Goal: Information Seeking & Learning: Learn about a topic

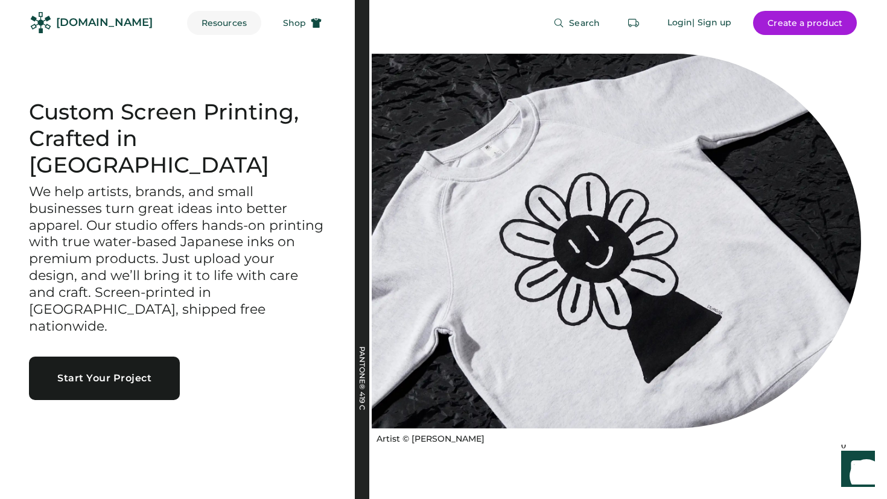
click at [210, 24] on button "Resources" at bounding box center [224, 23] width 74 height 24
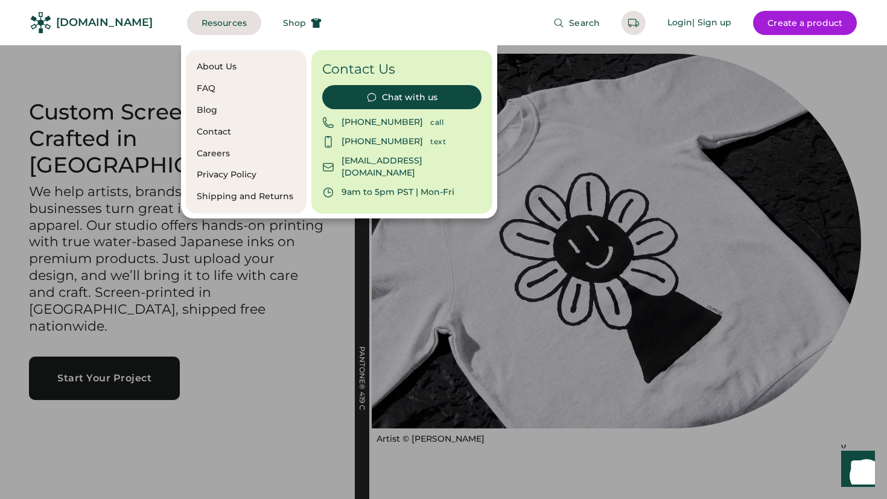
click at [215, 83] on div "FAQ" at bounding box center [246, 89] width 99 height 12
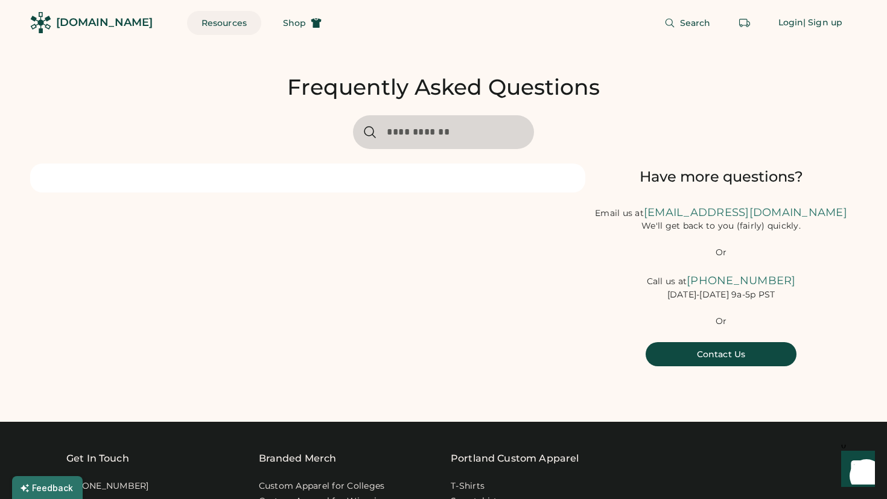
click at [197, 22] on button "Resources" at bounding box center [224, 23] width 74 height 24
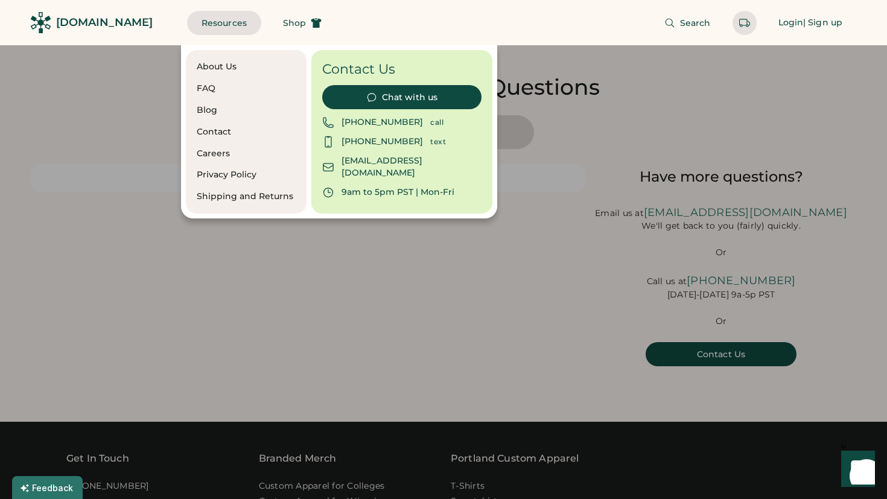
click at [230, 61] on div "About Us" at bounding box center [246, 67] width 99 height 12
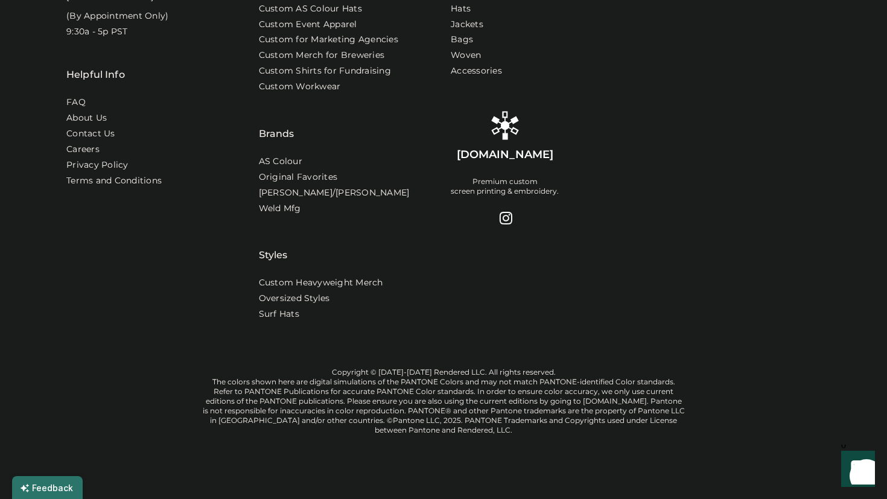
scroll to position [1180, 0]
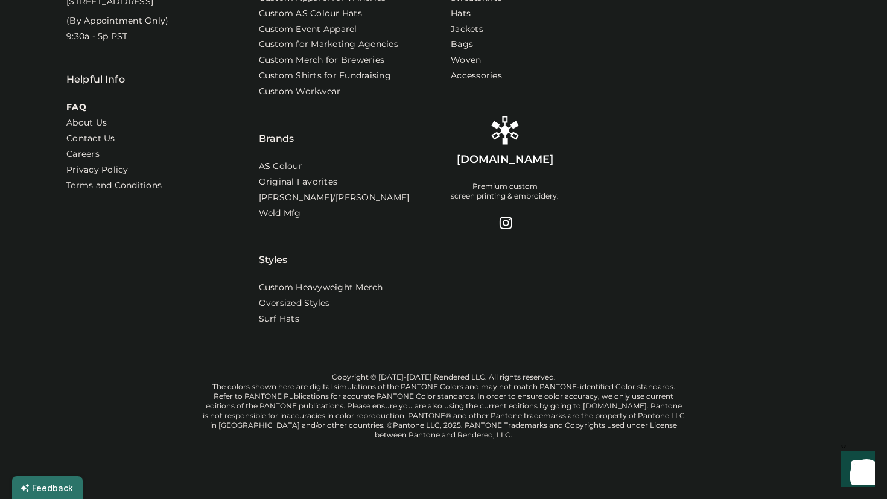
click at [80, 113] on link "FAQ" at bounding box center [76, 107] width 20 height 12
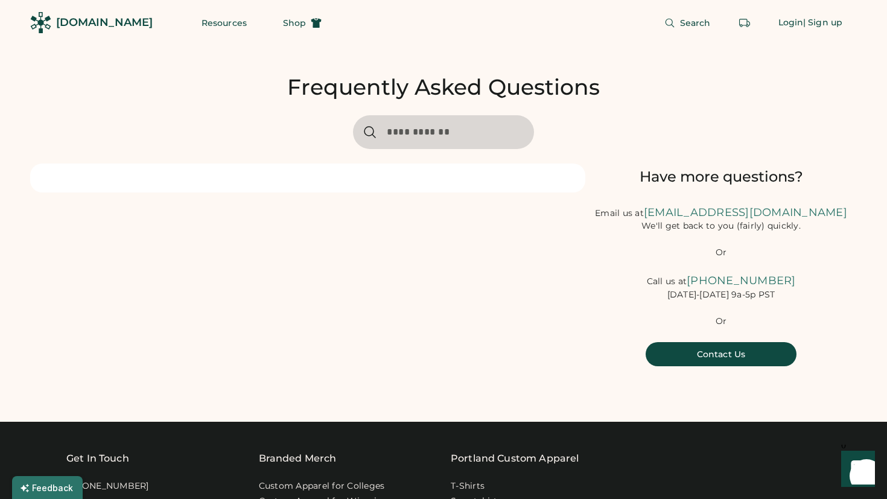
click at [431, 139] on input "input" at bounding box center [443, 132] width 181 height 34
click at [382, 127] on input "input" at bounding box center [443, 132] width 181 height 34
click at [280, 147] on div "Frequently Asked Questions Have more questions? Email us at [EMAIL_ADDRESS][DOM…" at bounding box center [443, 218] width 826 height 347
click at [282, 187] on div at bounding box center [307, 177] width 555 height 29
click at [700, 22] on span "Search" at bounding box center [695, 23] width 31 height 8
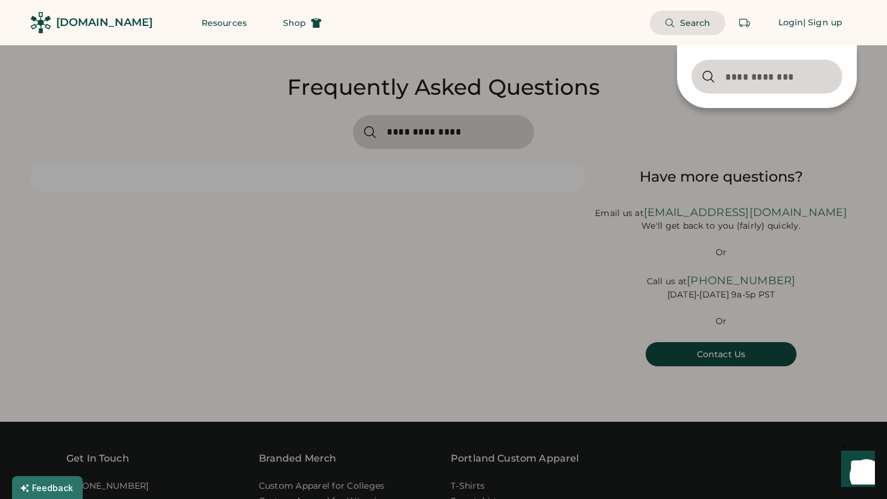
click at [408, 130] on div at bounding box center [443, 249] width 887 height 499
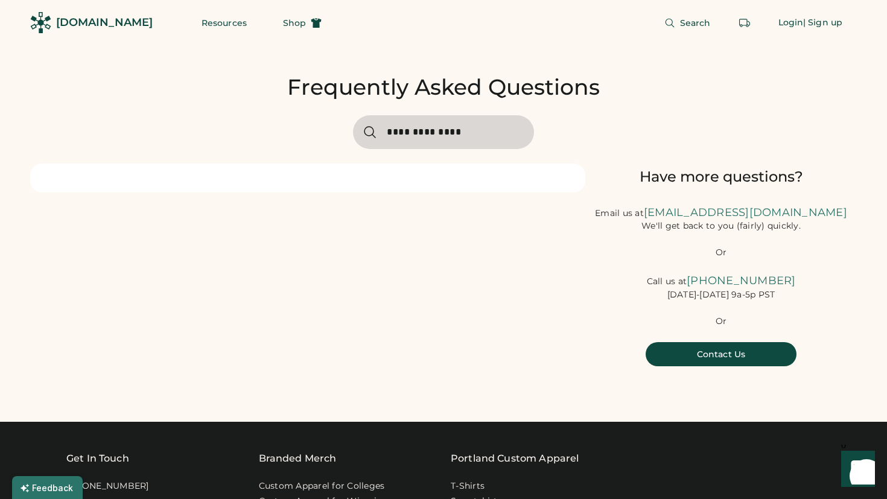
click at [451, 136] on input "input" at bounding box center [443, 132] width 181 height 34
click at [454, 138] on input "input" at bounding box center [443, 132] width 181 height 34
click at [454, 139] on input "input" at bounding box center [443, 132] width 181 height 34
click at [452, 138] on input "input" at bounding box center [443, 132] width 181 height 34
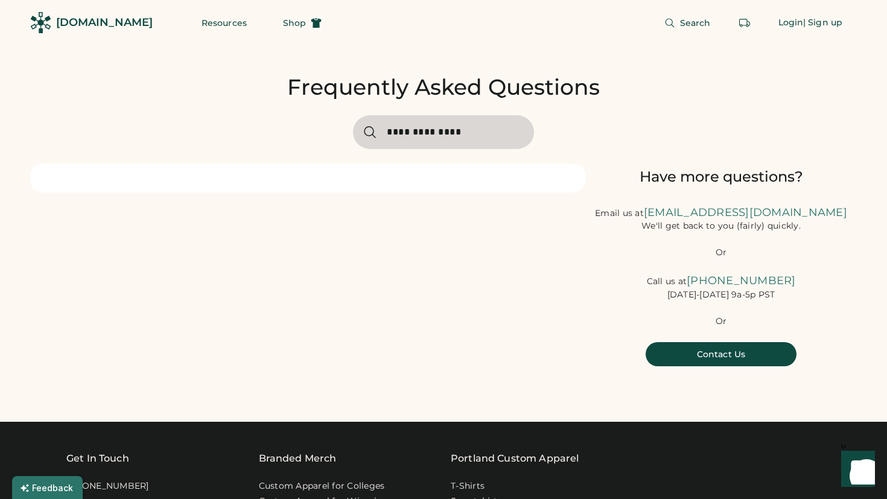
click at [452, 138] on input "input" at bounding box center [443, 132] width 181 height 34
type input "**********"
click at [197, 24] on button "Resources" at bounding box center [224, 23] width 74 height 24
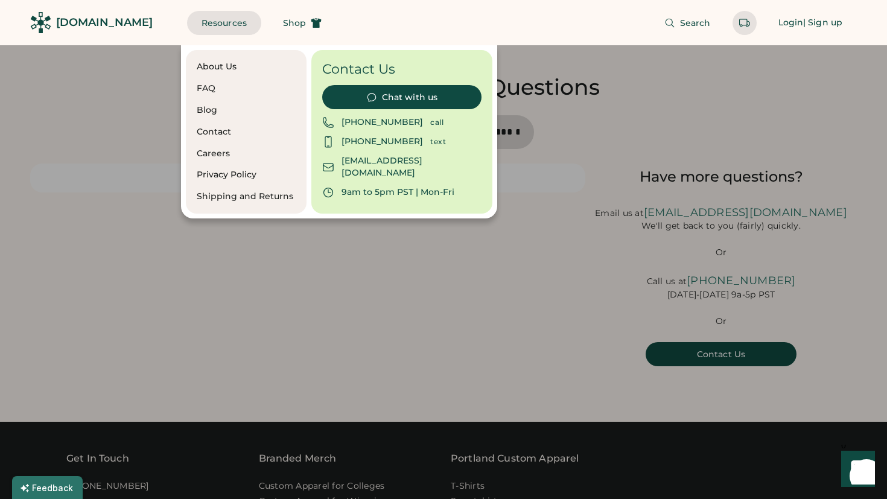
click at [216, 84] on div "FAQ" at bounding box center [246, 89] width 99 height 12
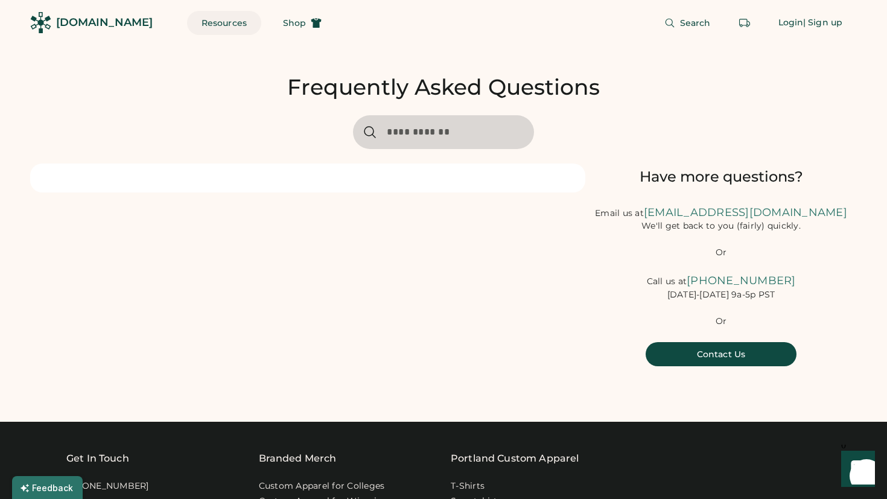
click at [208, 24] on button "Resources" at bounding box center [224, 23] width 74 height 24
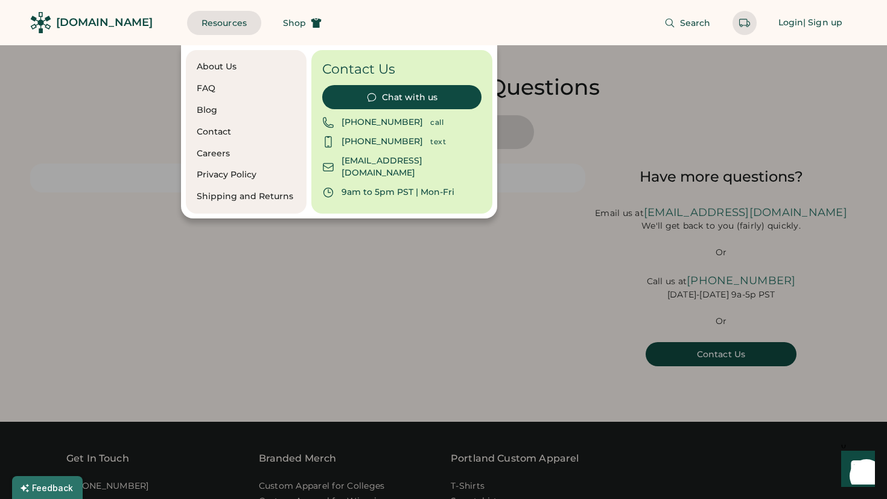
click at [217, 69] on div "About Us" at bounding box center [246, 67] width 99 height 12
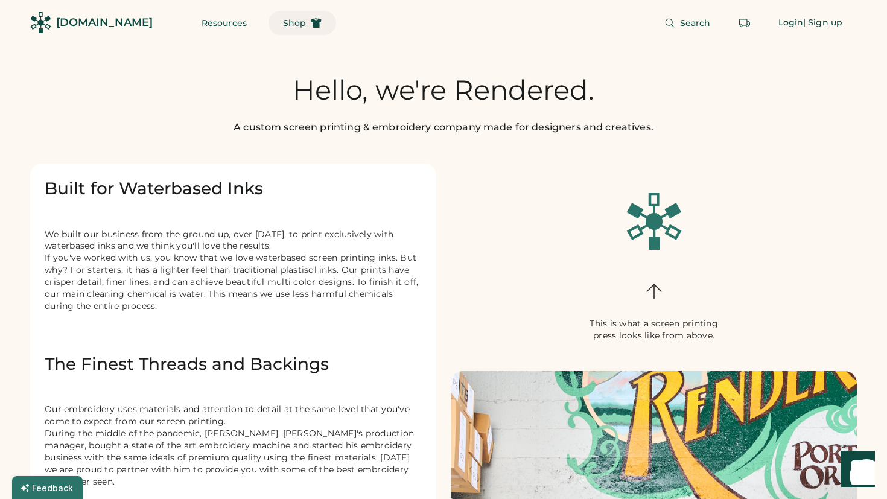
click at [283, 24] on span "Shop" at bounding box center [294, 23] width 23 height 8
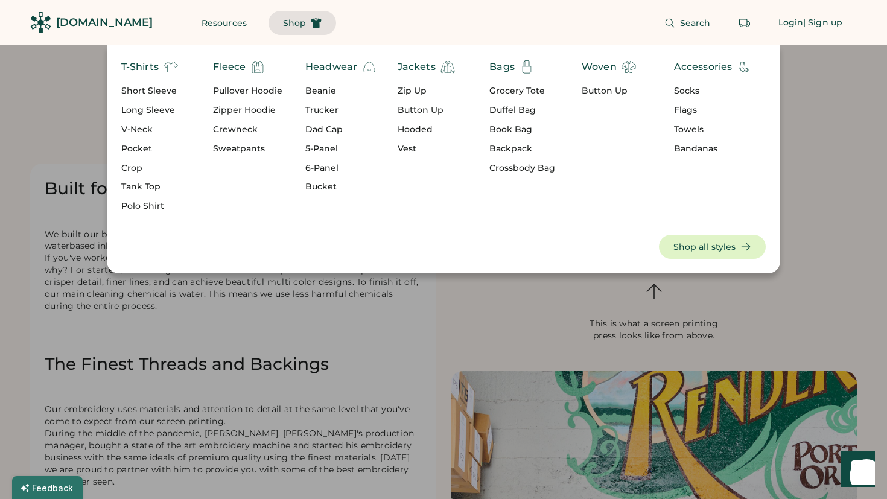
click at [84, 17] on div "[DOMAIN_NAME]" at bounding box center [104, 22] width 97 height 15
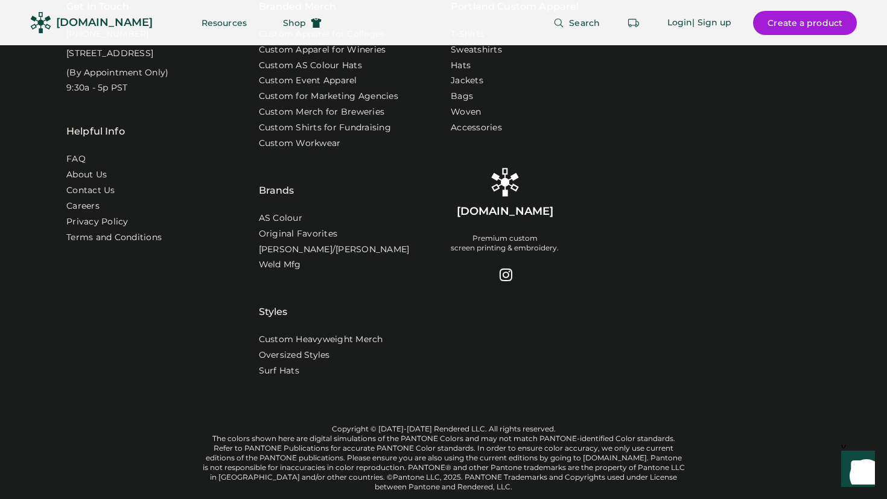
scroll to position [3971, 0]
